Goal: Task Accomplishment & Management: Complete application form

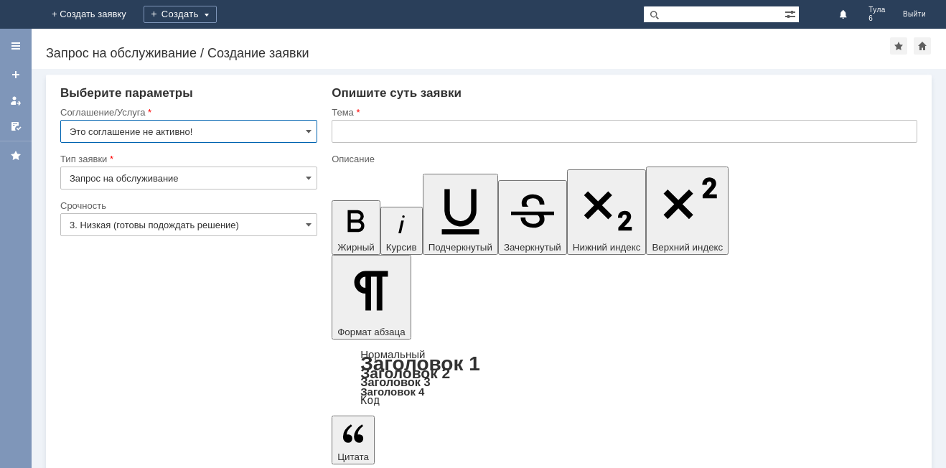
click at [17, 14] on img at bounding box center [17, 14] width 0 height 0
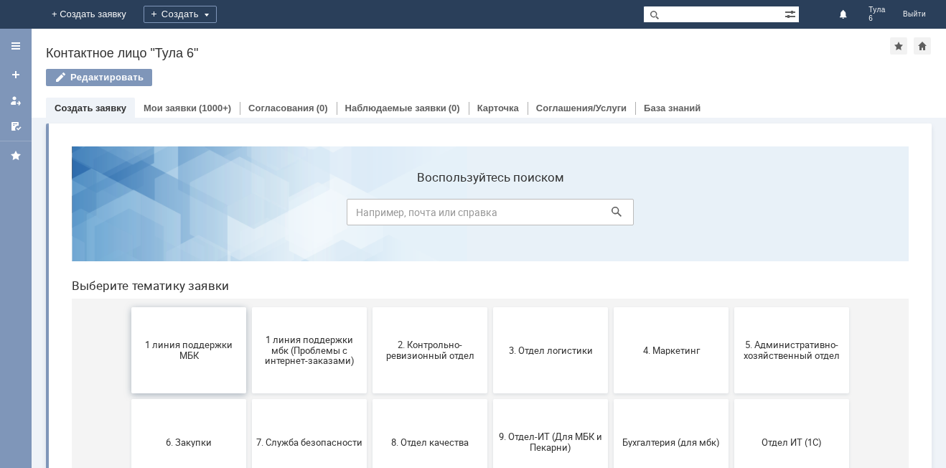
click at [177, 349] on span "1 линия поддержки МБК" at bounding box center [189, 350] width 106 height 22
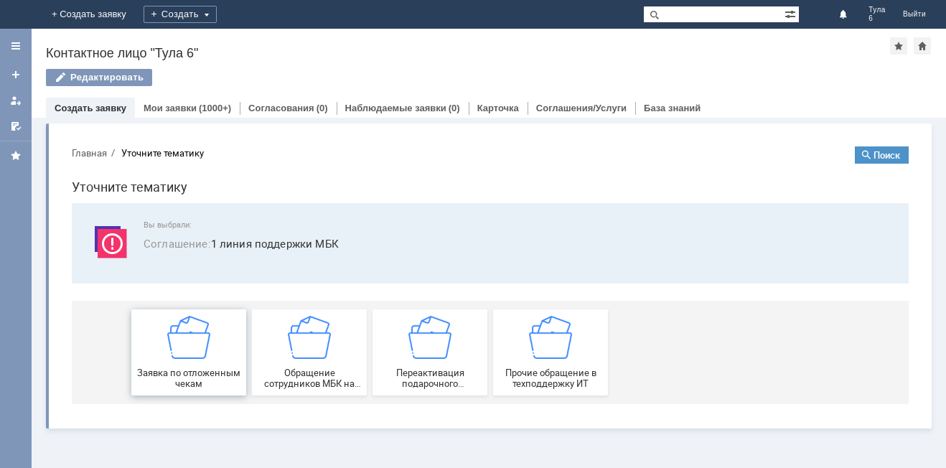
click at [175, 358] on img at bounding box center [188, 337] width 43 height 43
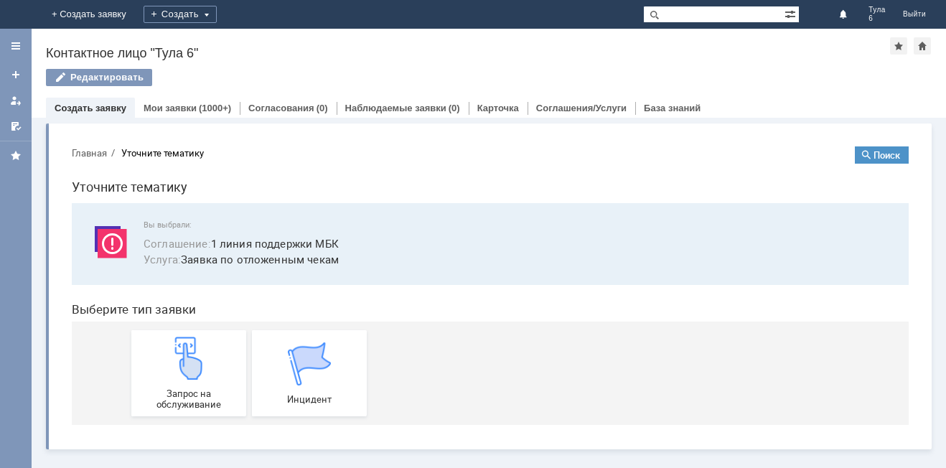
click at [175, 358] on img at bounding box center [188, 358] width 43 height 43
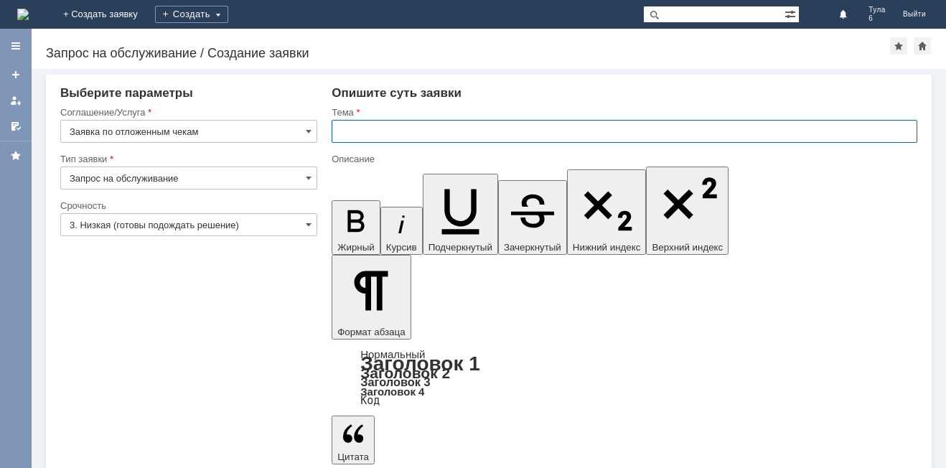
click at [398, 130] on input "text" at bounding box center [623, 131] width 585 height 23
type input "отл чек [DATE]"
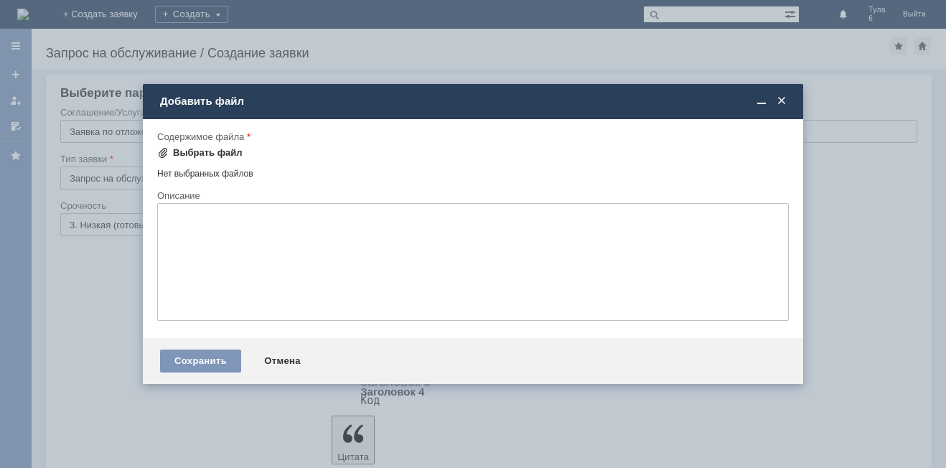
click at [208, 155] on div "Выбрать файл" at bounding box center [208, 152] width 70 height 11
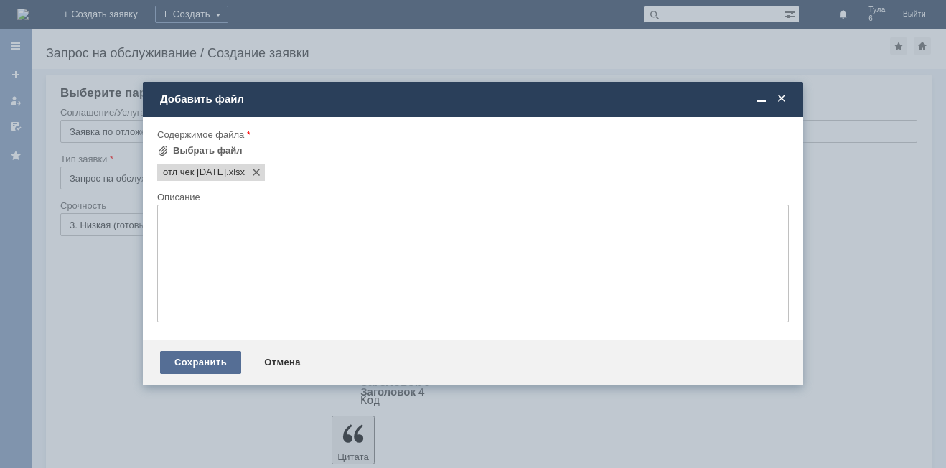
click at [193, 362] on div "Сохранить" at bounding box center [200, 362] width 81 height 23
